Goal: Navigation & Orientation: Go to known website

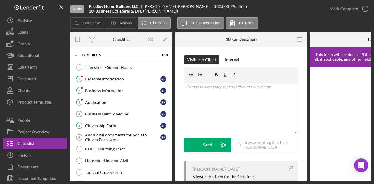
scroll to position [233, 0]
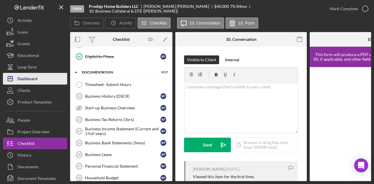
click at [29, 78] on div "Dashboard" at bounding box center [28, 79] width 20 height 13
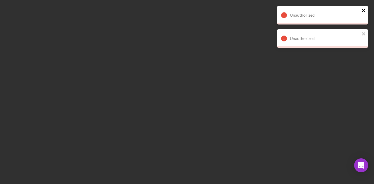
click at [364, 9] on icon "close" at bounding box center [363, 10] width 4 height 5
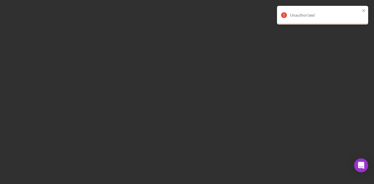
click at [364, 34] on div "Unauthorized Unauthorized" at bounding box center [187, 92] width 374 height 184
click at [363, 9] on icon "close" at bounding box center [363, 10] width 4 height 5
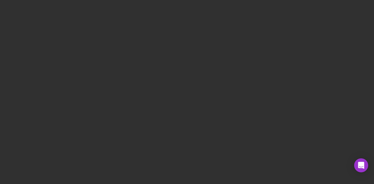
click at [183, 86] on div at bounding box center [187, 92] width 374 height 184
